Goal: Task Accomplishment & Management: Use online tool/utility

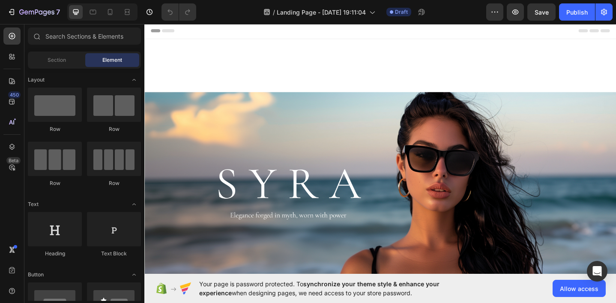
click at [211, 36] on div "Header" at bounding box center [401, 31] width 501 height 17
click at [163, 33] on span "Header" at bounding box center [170, 31] width 19 height 9
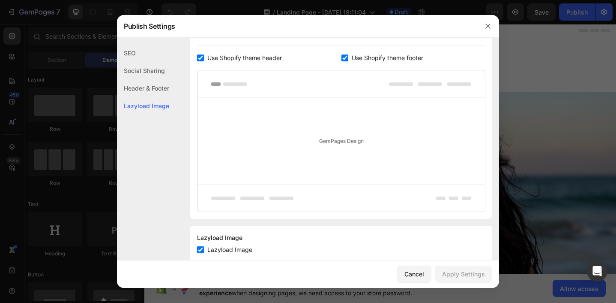
scroll to position [436, 0]
click at [159, 97] on div "Header & Footer" at bounding box center [143, 106] width 52 height 18
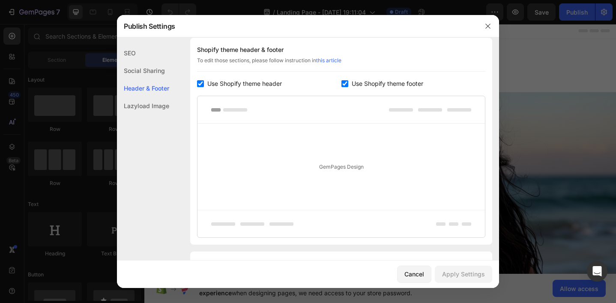
scroll to position [408, 0]
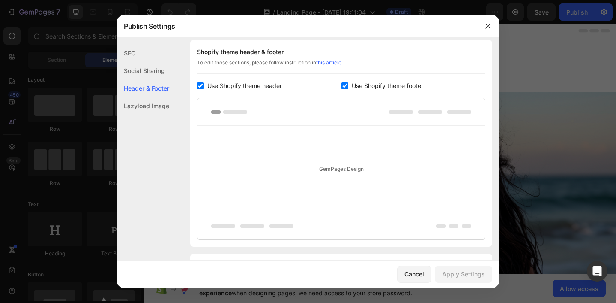
click at [235, 107] on div at bounding box center [342, 111] width 288 height 27
click at [493, 23] on button "button" at bounding box center [488, 26] width 14 height 14
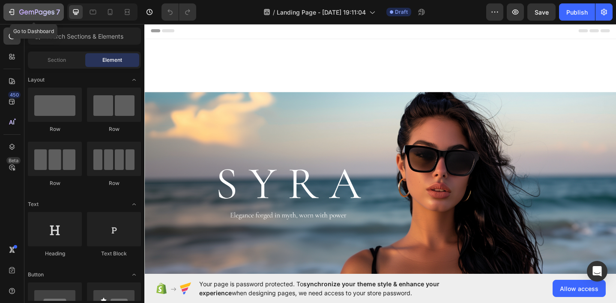
click at [16, 10] on div "7" at bounding box center [33, 12] width 53 height 10
click at [11, 10] on icon "button" at bounding box center [13, 12] width 4 height 6
